Goal: Task Accomplishment & Management: Manage account settings

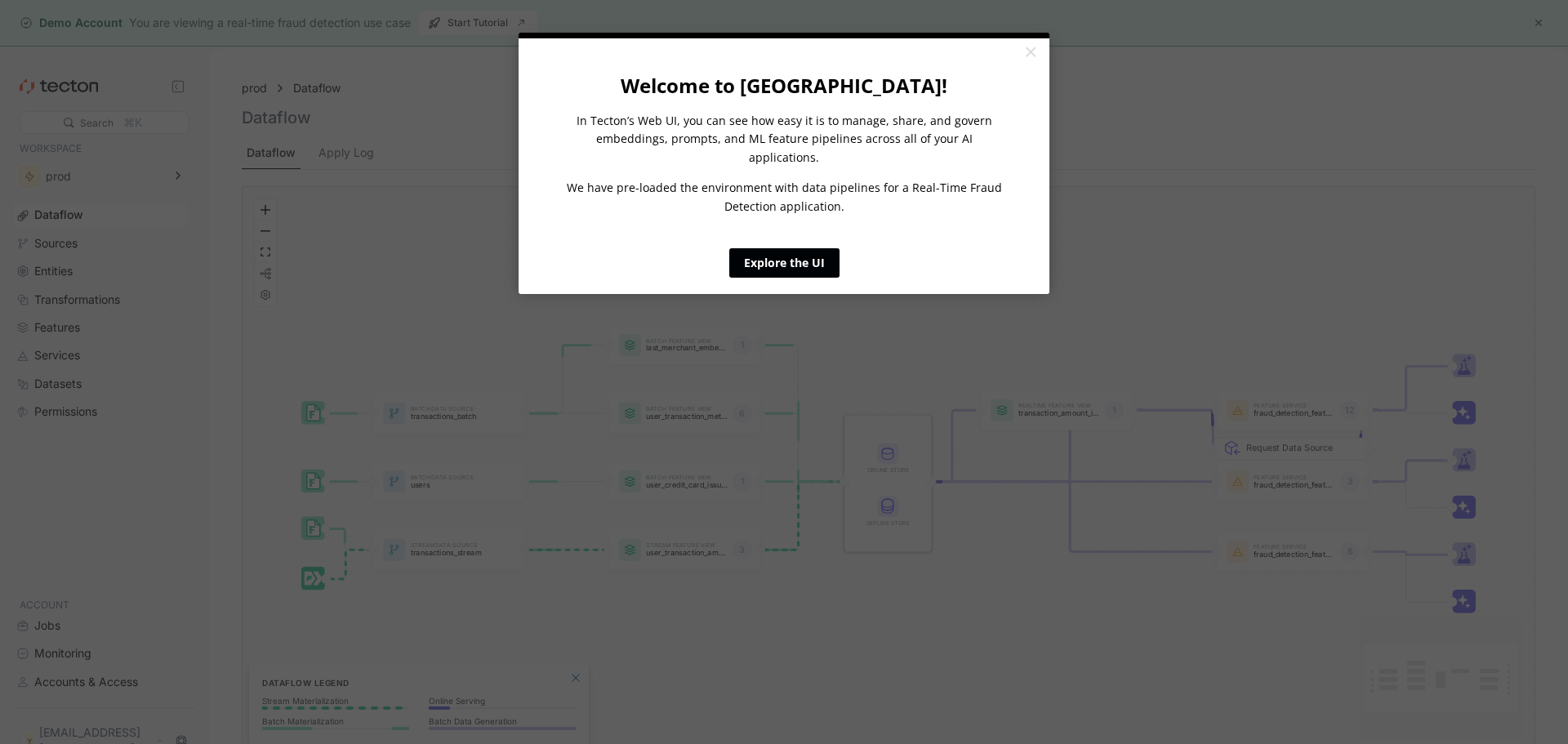
click at [801, 249] on link "Explore the UI" at bounding box center [784, 263] width 110 height 29
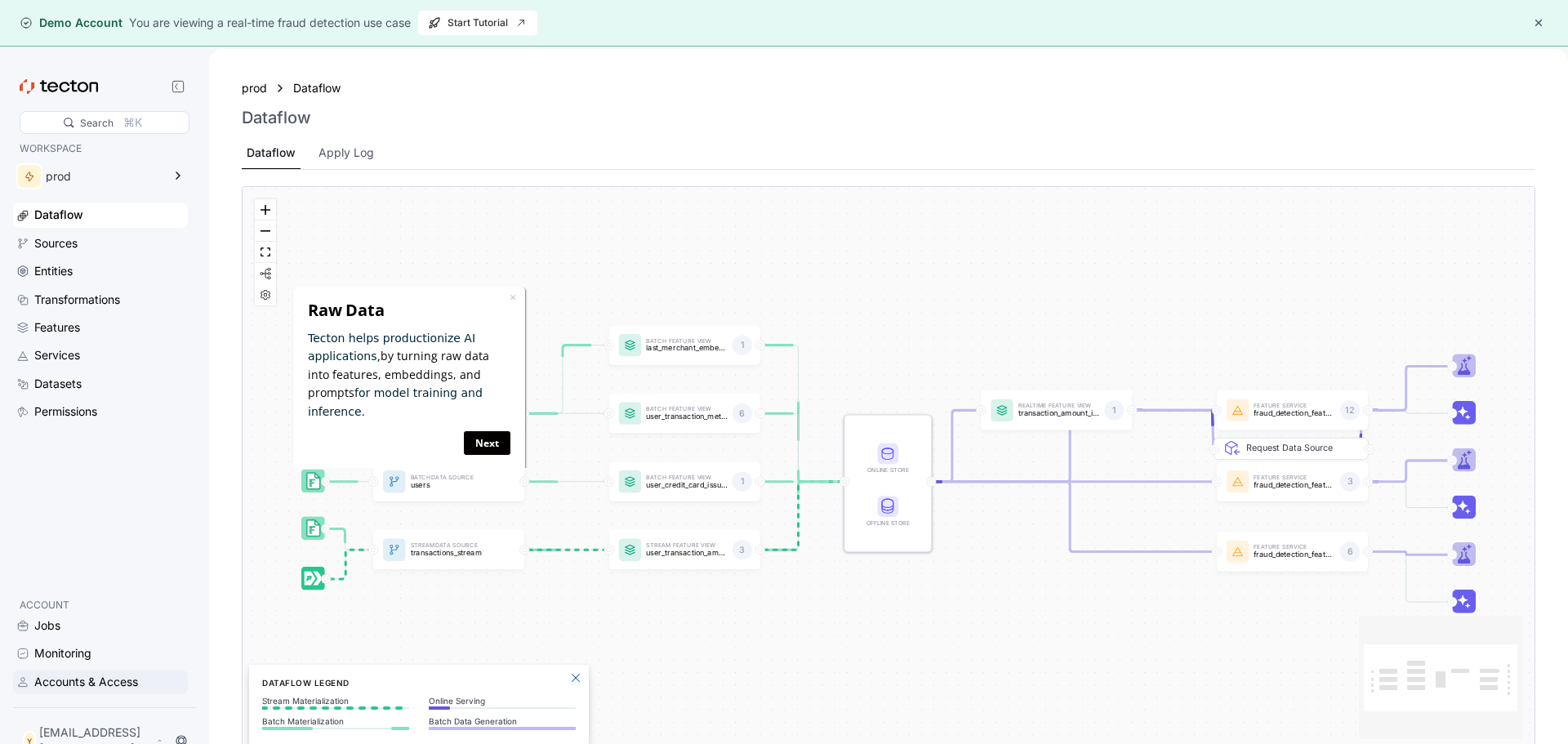
click at [64, 680] on div "Accounts & Access" at bounding box center [86, 681] width 104 height 18
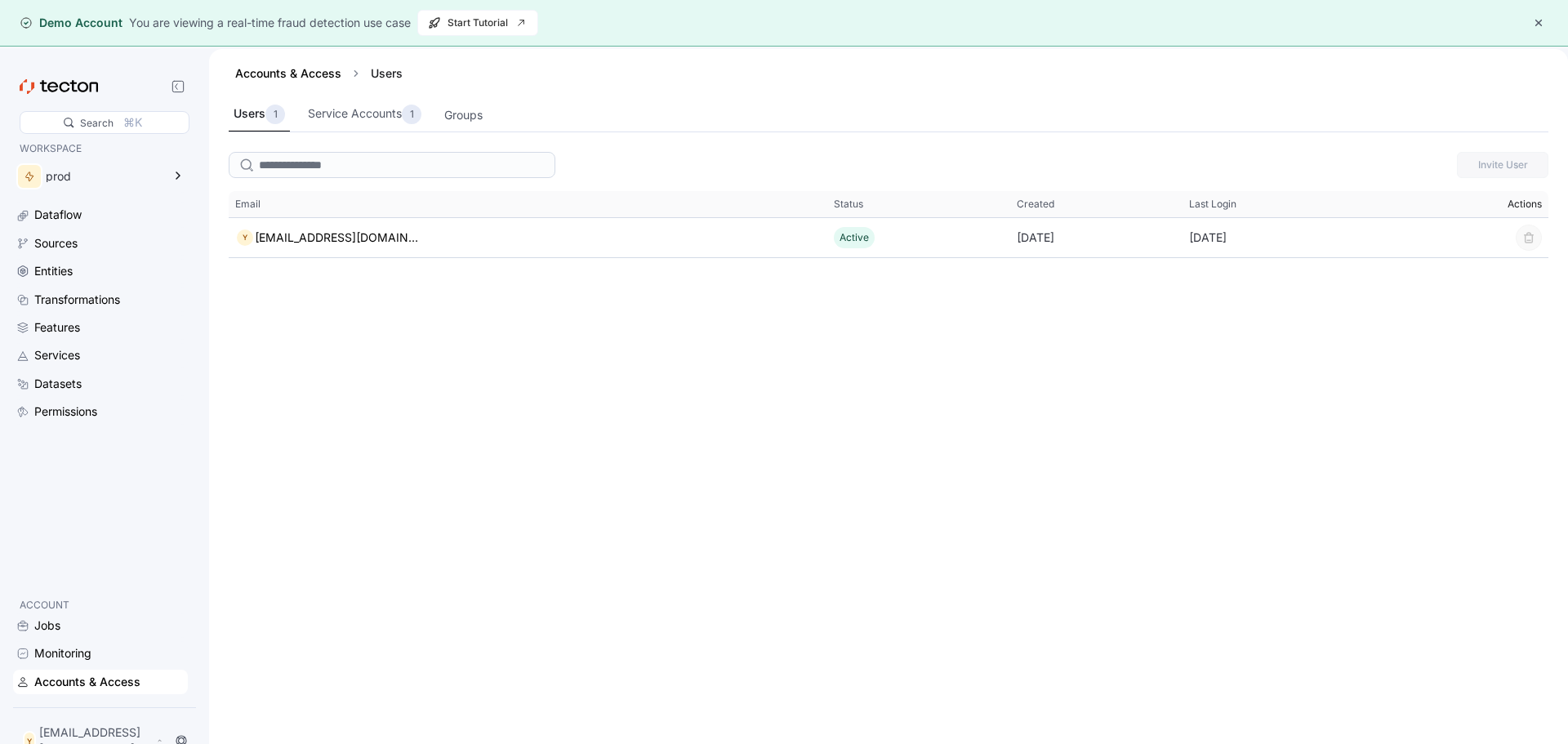
click at [1519, 201] on span "Actions" at bounding box center [1524, 205] width 35 height 13
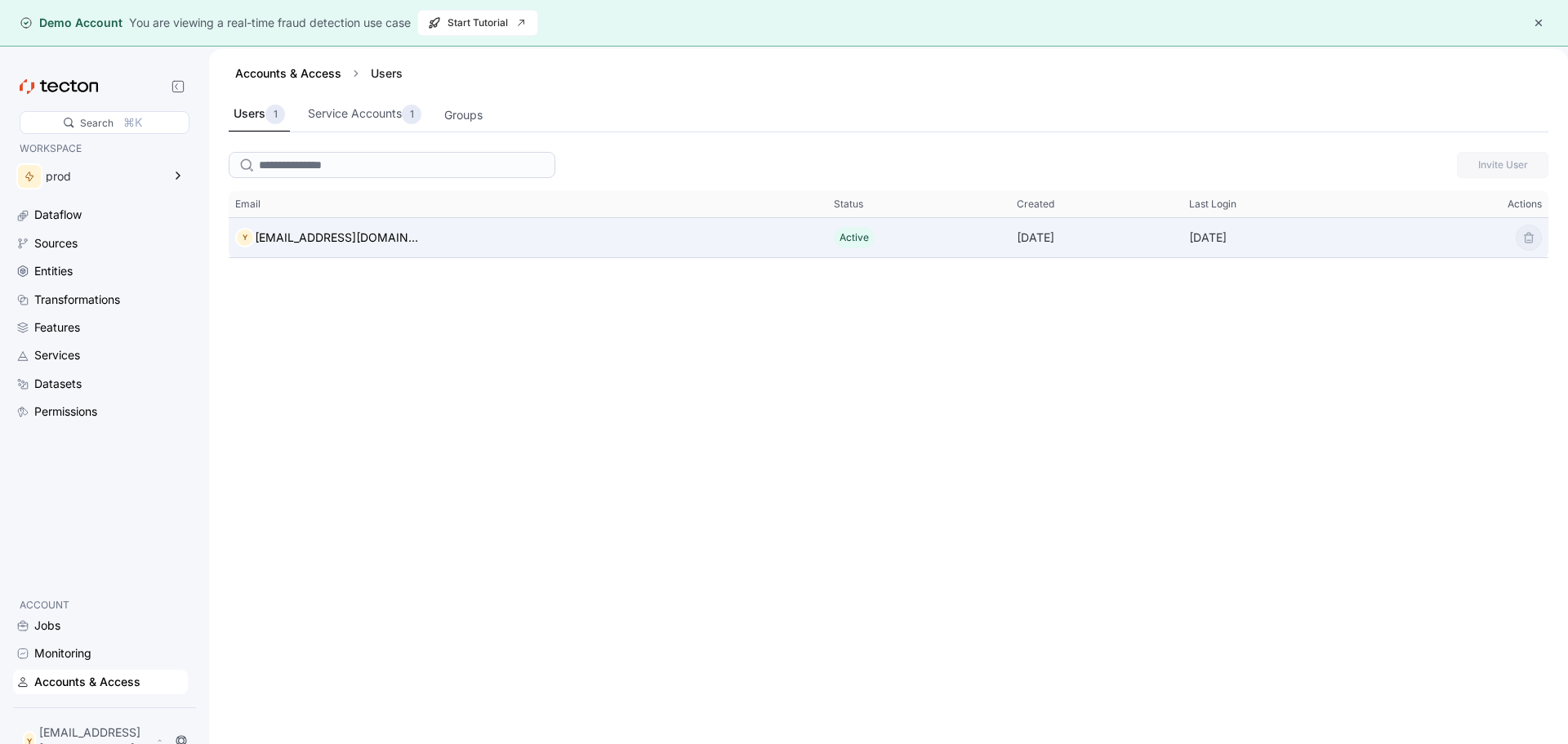
click at [738, 223] on div "Y [EMAIL_ADDRESS][DOMAIN_NAME]" at bounding box center [528, 237] width 599 height 33
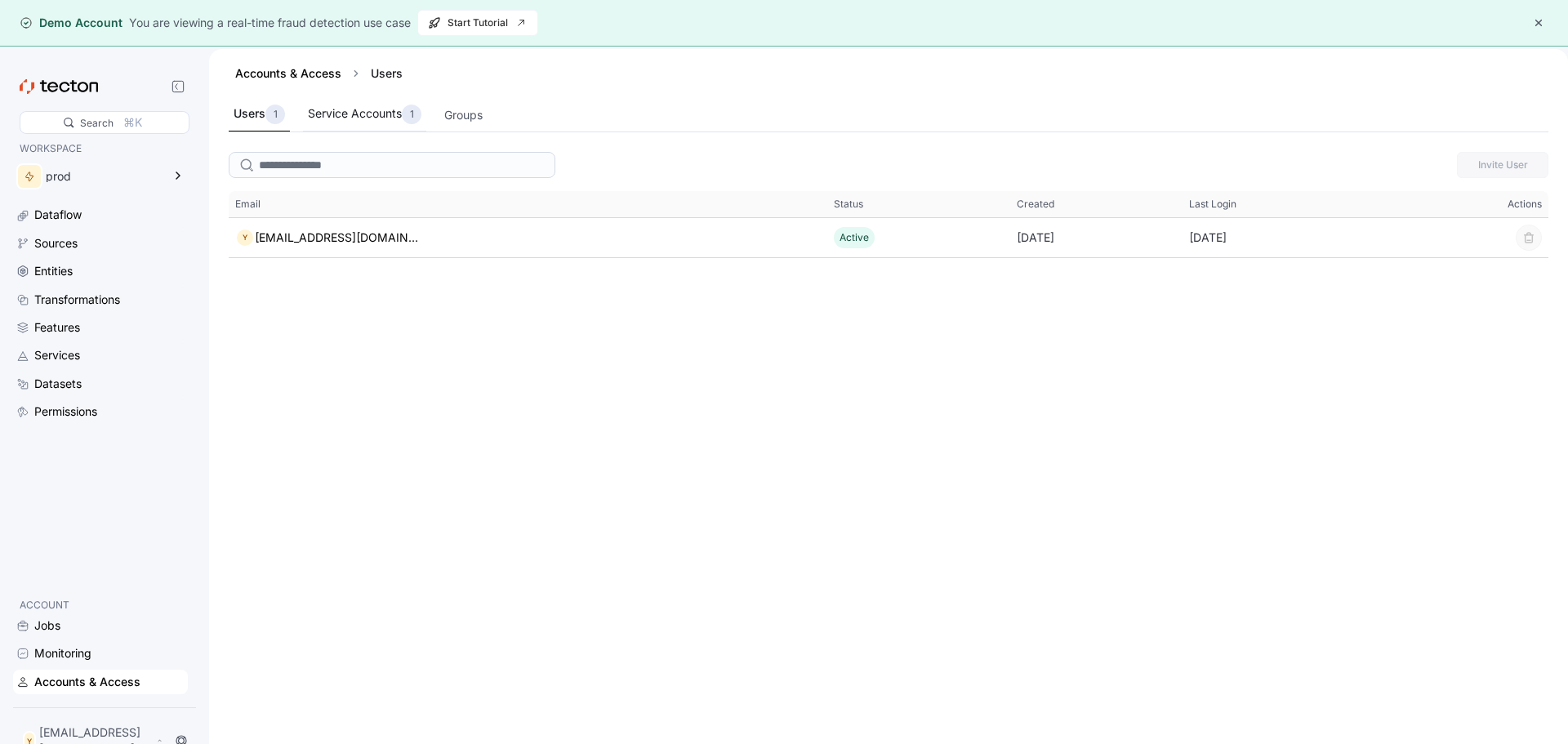
click at [368, 119] on div "Service Accounts 1" at bounding box center [364, 114] width 114 height 20
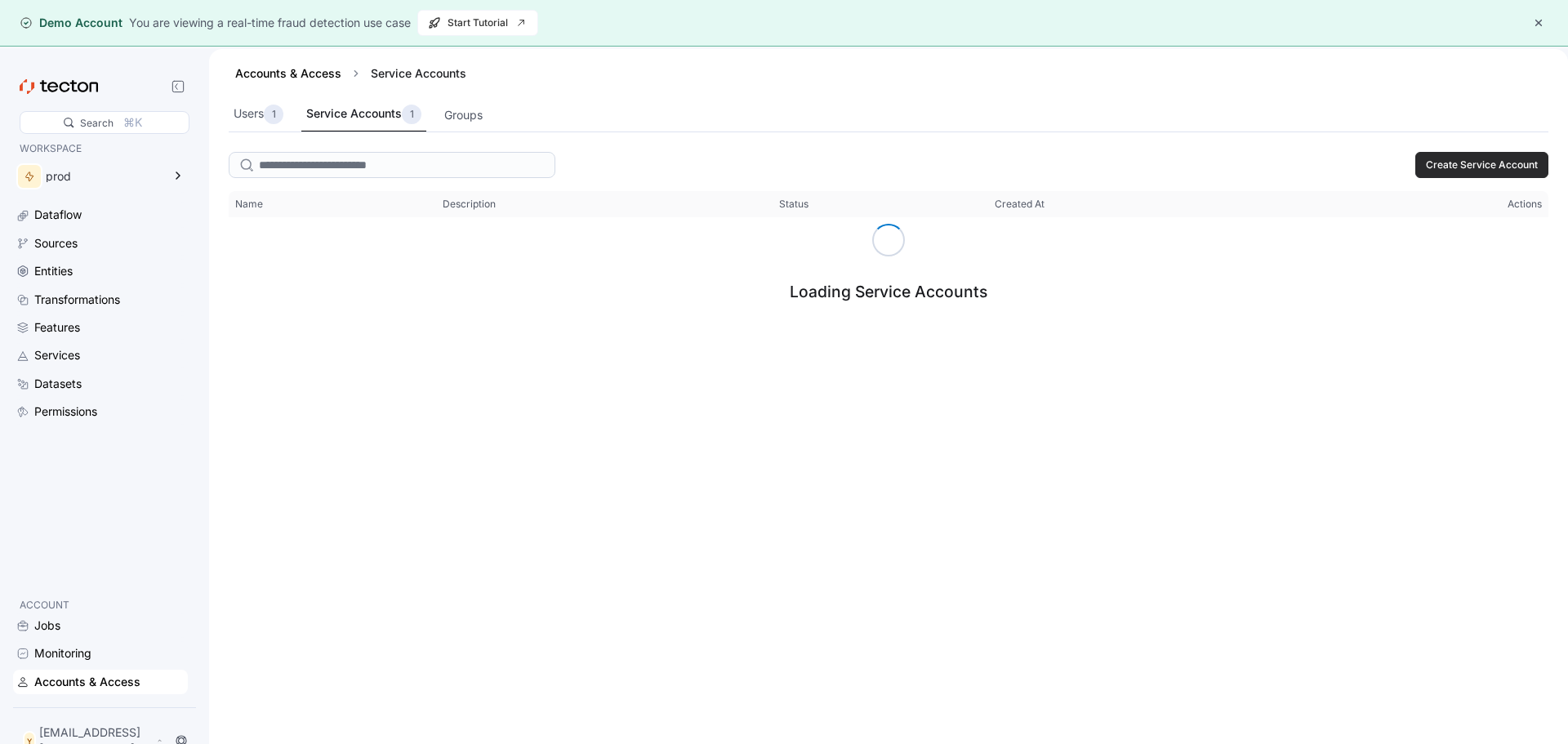
click at [1476, 163] on span "Create Service Account" at bounding box center [1481, 165] width 112 height 24
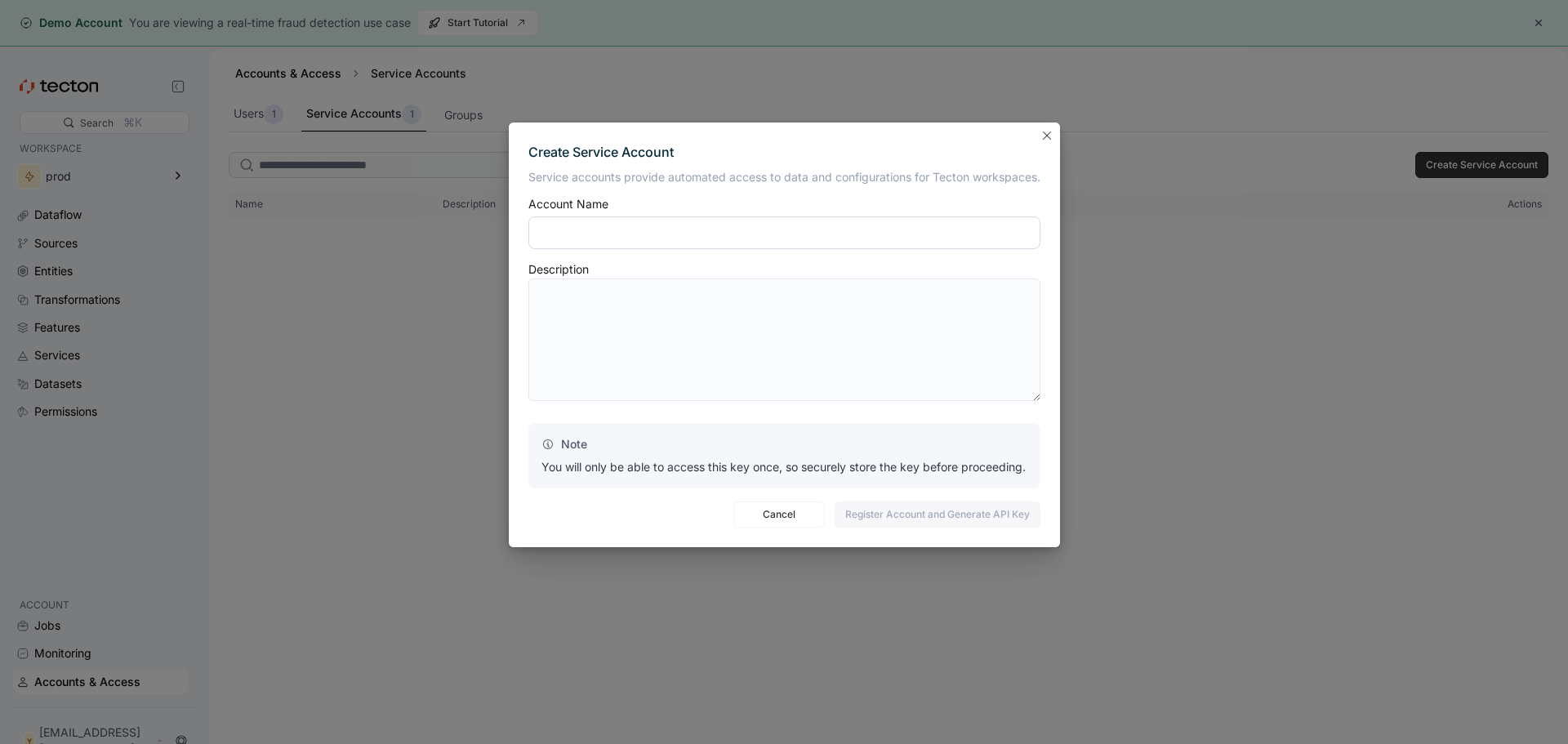
click at [752, 229] on input "text" at bounding box center [784, 233] width 512 height 33
type input "*"
drag, startPoint x: 744, startPoint y: 220, endPoint x: 287, endPoint y: 175, distance: 459.2
click at [287, 175] on div "Create Service Account Service accounts provide automated access to data and co…" at bounding box center [784, 372] width 1568 height 744
type input "*"
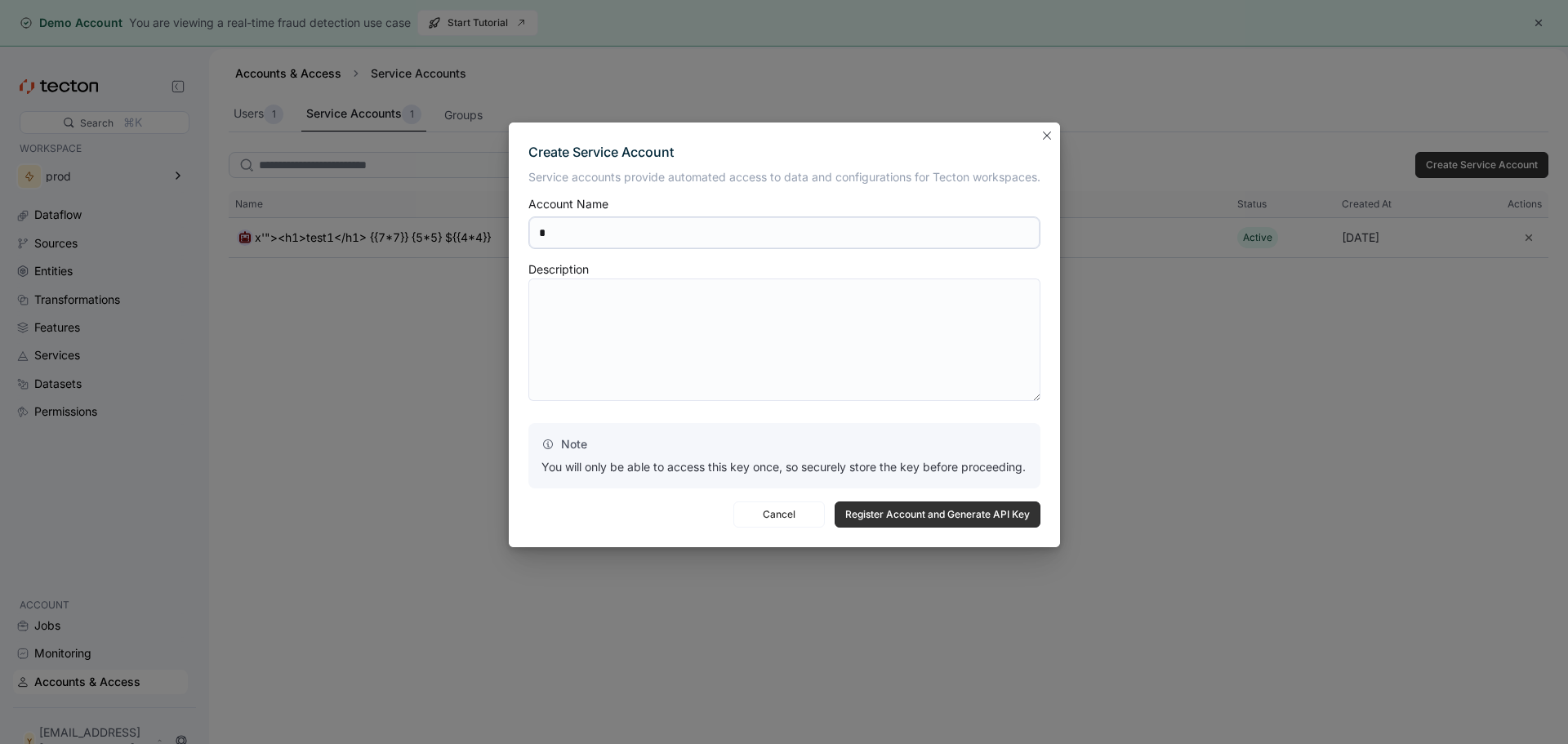
click at [393, 307] on div "Create Service Account Service accounts provide automated access to data and co…" at bounding box center [784, 372] width 1568 height 744
click at [386, 238] on div "Create Service Account Service accounts provide automated access to data and co…" at bounding box center [784, 372] width 1568 height 744
click at [770, 517] on span "Cancel" at bounding box center [779, 514] width 70 height 24
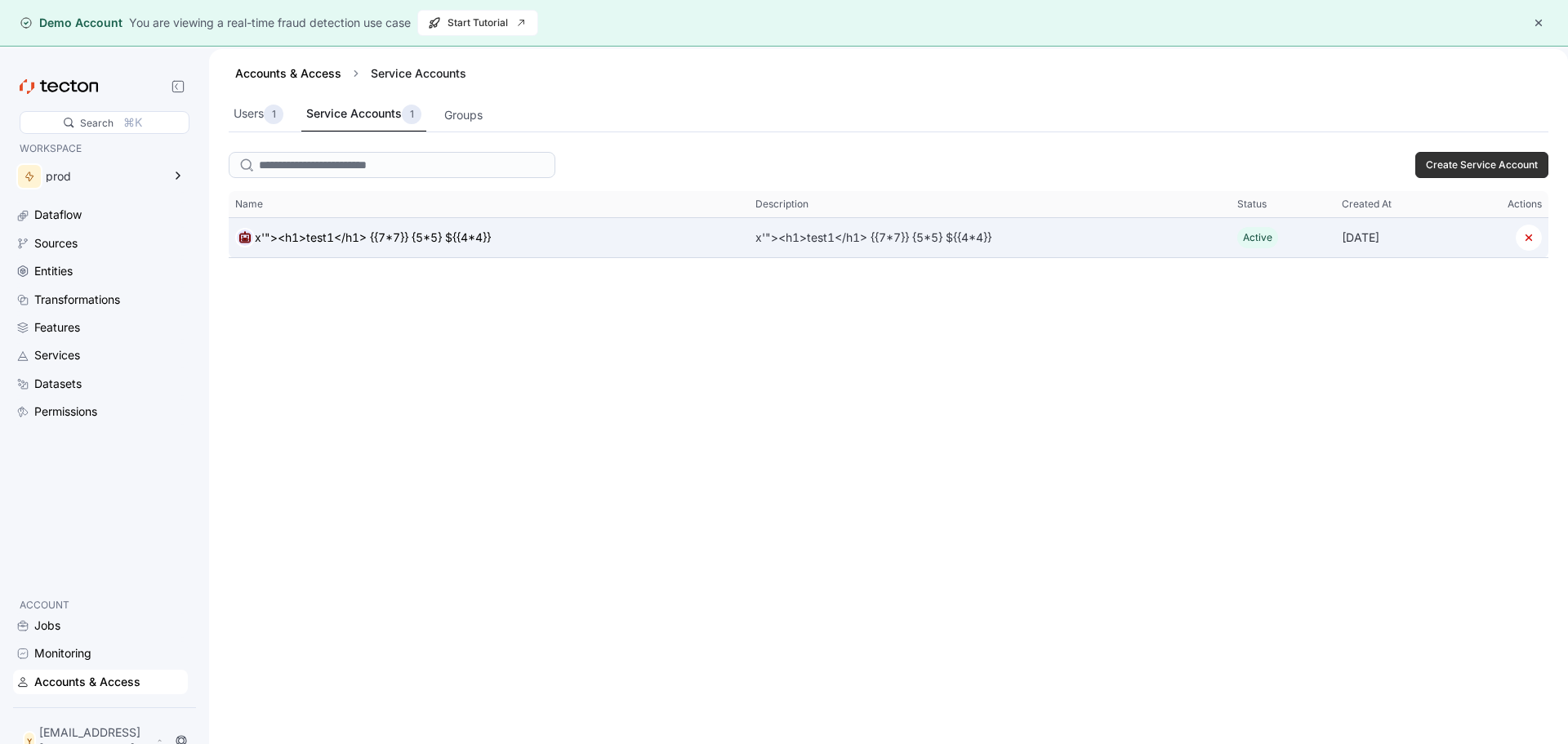
click at [477, 220] on td "Name x'"><h1>test1</h1> {{7*7}} {5*5} ${{4*4}}" at bounding box center [489, 237] width 520 height 40
click at [476, 230] on div "x'"><h1>test1</h1> {{7*7}} {5*5} ${{4*4}}" at bounding box center [373, 237] width 236 height 20
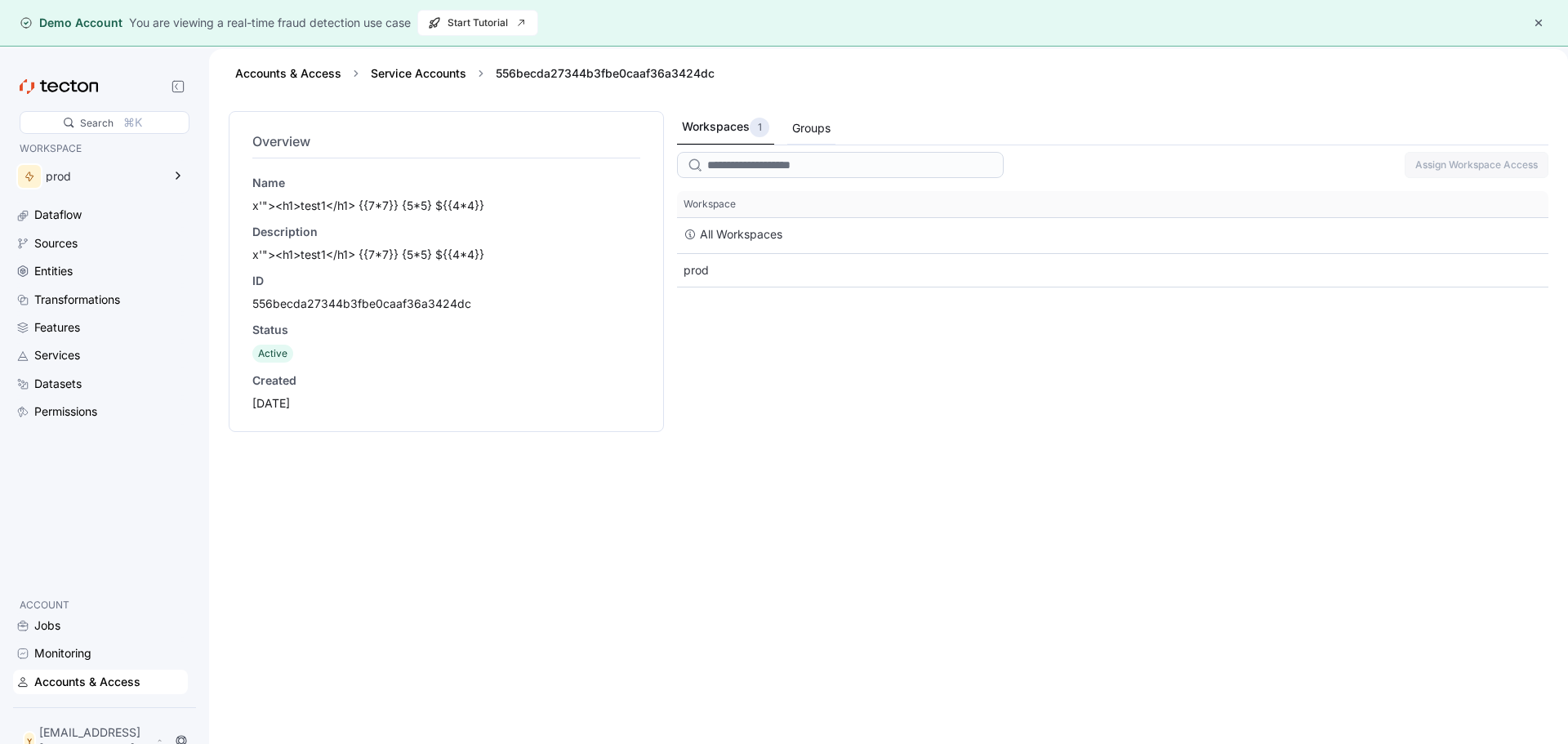
click at [829, 117] on div "Groups" at bounding box center [811, 129] width 48 height 32
click at [129, 83] on div at bounding box center [91, 86] width 144 height 15
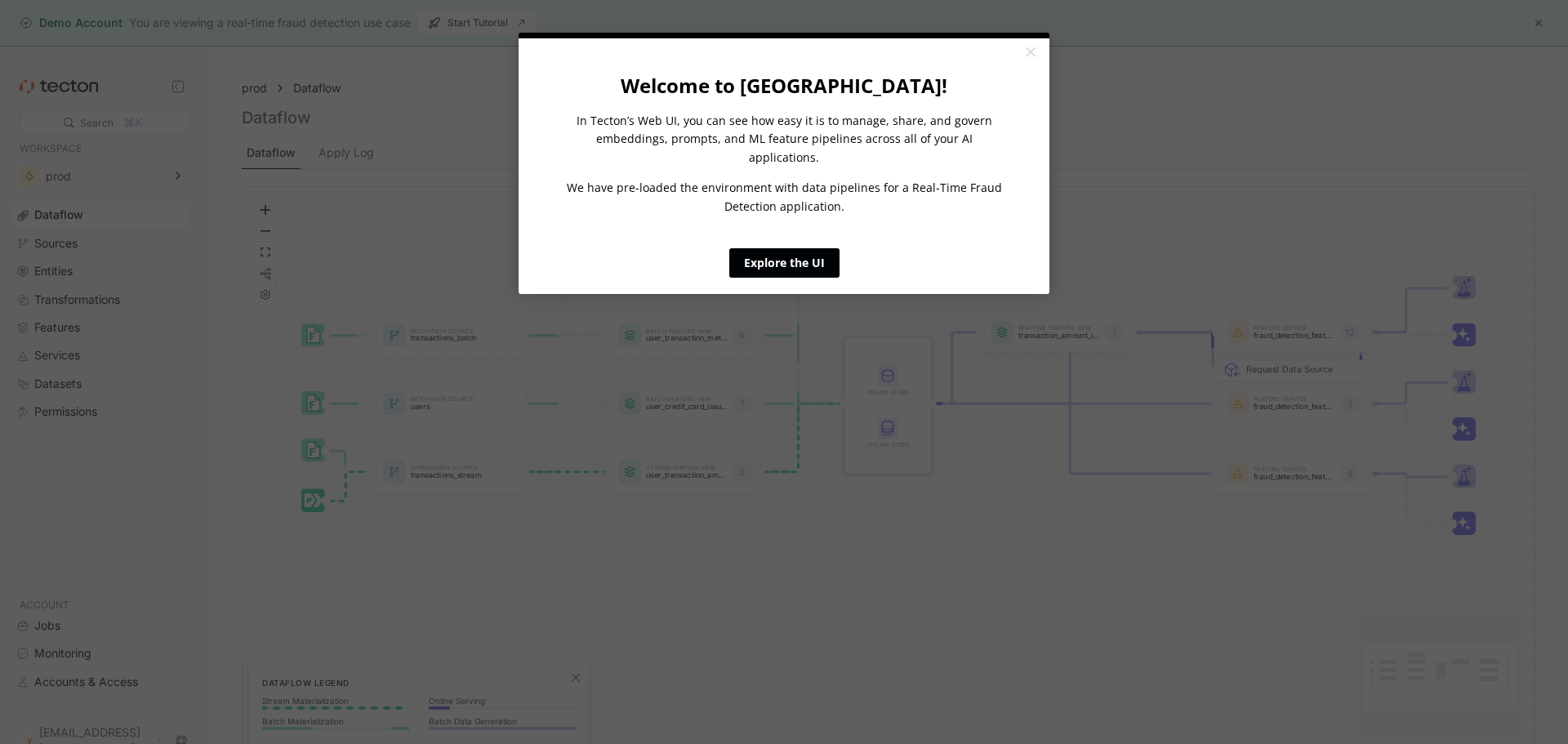
click at [784, 253] on link "Explore the UI" at bounding box center [784, 263] width 110 height 29
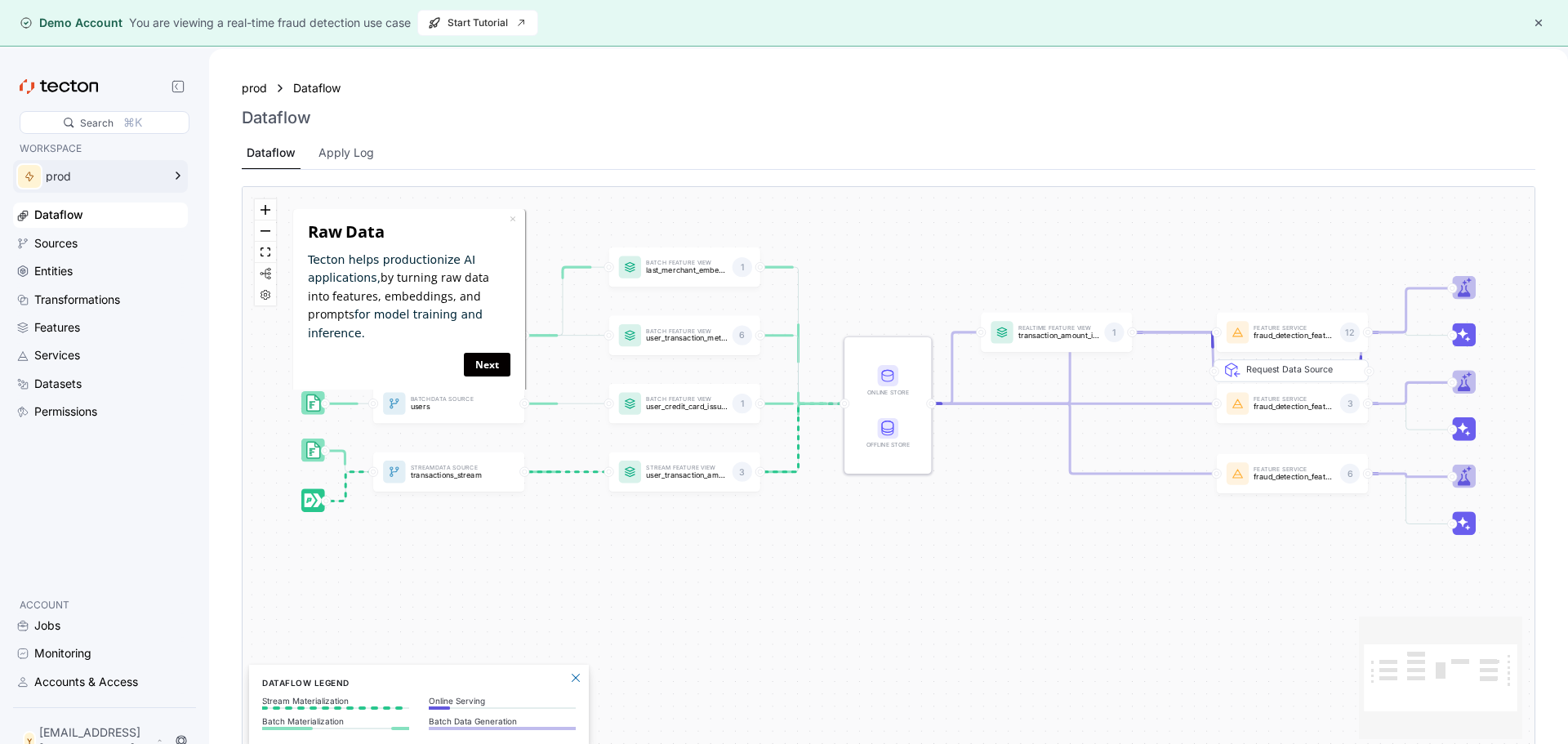
click at [86, 186] on div "prod" at bounding box center [89, 176] width 152 height 33
click at [53, 255] on div "Sources" at bounding box center [100, 243] width 175 height 24
